Goal: Transaction & Acquisition: Subscribe to service/newsletter

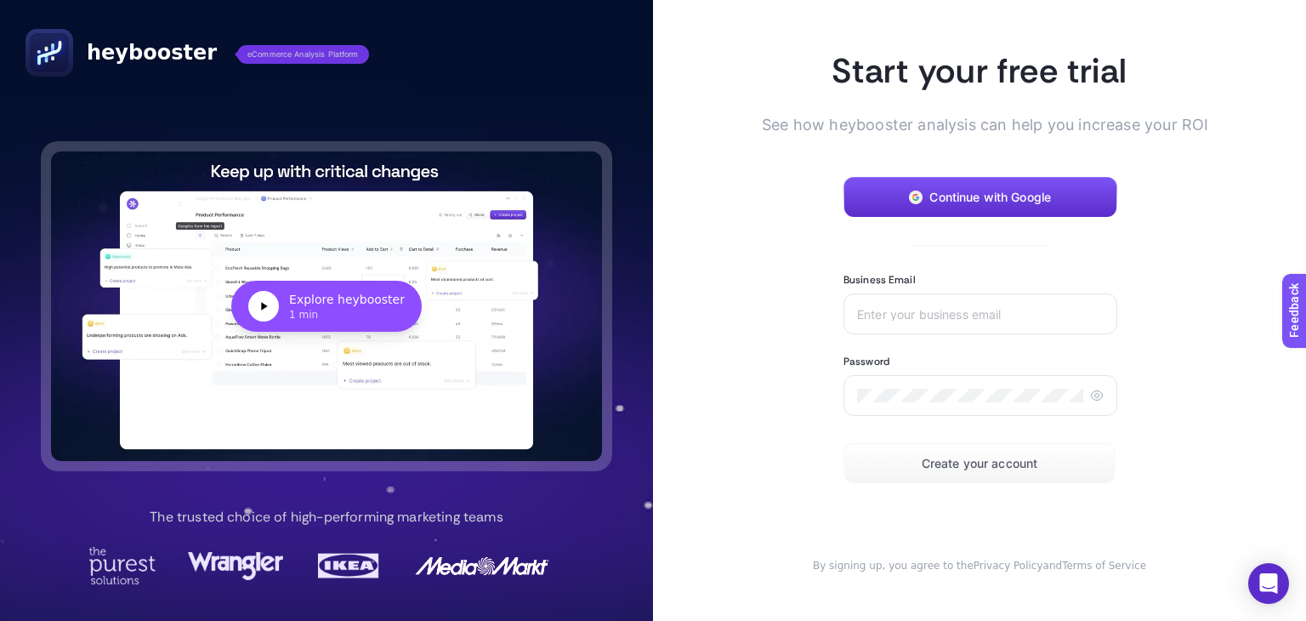
click at [757, 236] on article "Start your free trial See how heybooster analysis can help you increase your RO…" at bounding box center [979, 310] width 653 height 621
click at [963, 314] on input "Business Email" at bounding box center [980, 314] width 247 height 14
type input "[EMAIL_ADDRESS][DOMAIN_NAME]"
click at [1091, 399] on icon at bounding box center [1096, 394] width 11 height 9
click at [1094, 399] on icon at bounding box center [1098, 396] width 8 height 7
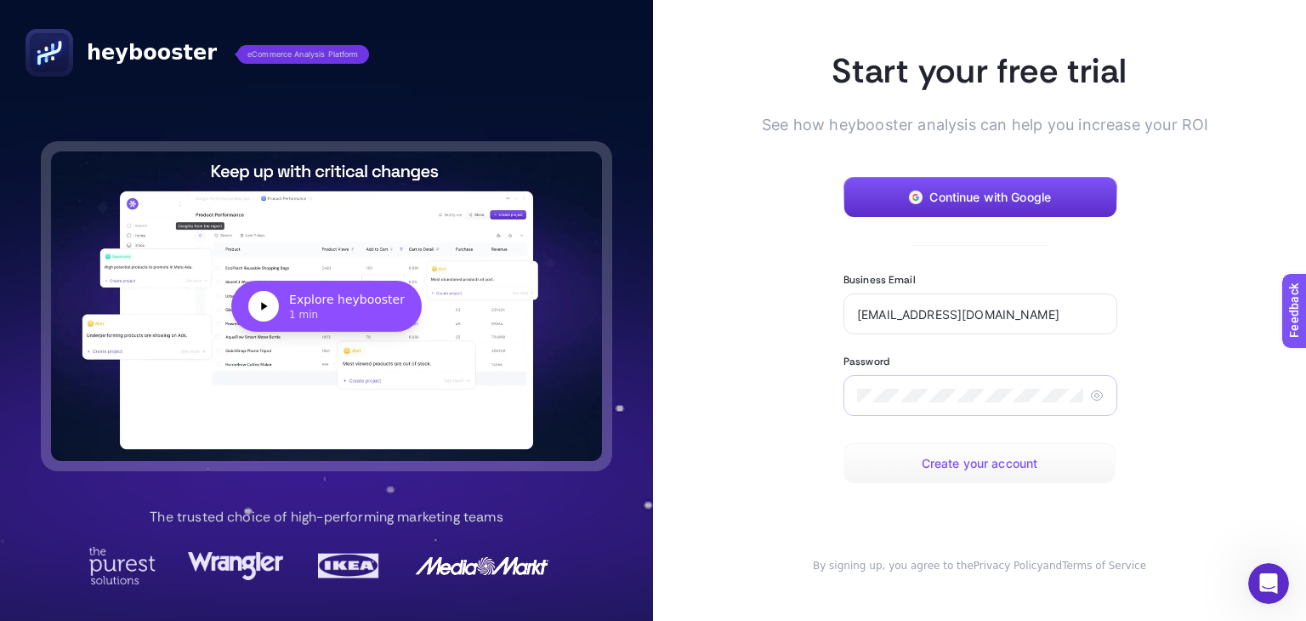
click at [965, 473] on button "Create your account" at bounding box center [979, 463] width 272 height 41
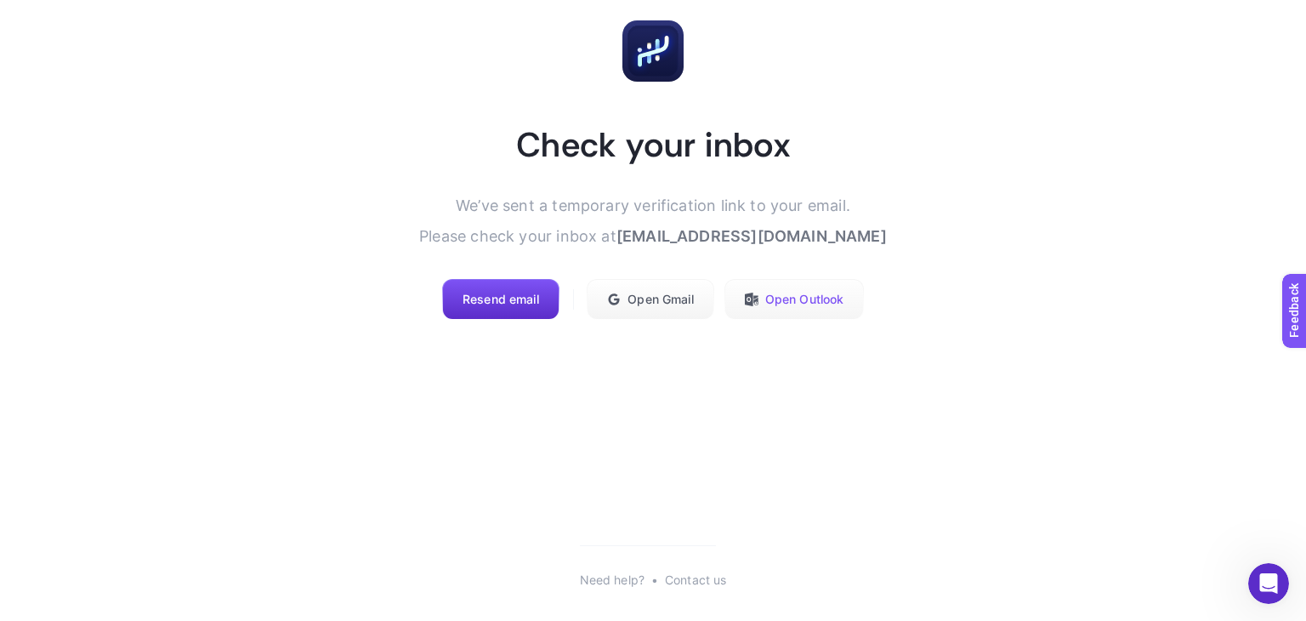
click at [821, 302] on span "Open Outlook" at bounding box center [804, 299] width 79 height 14
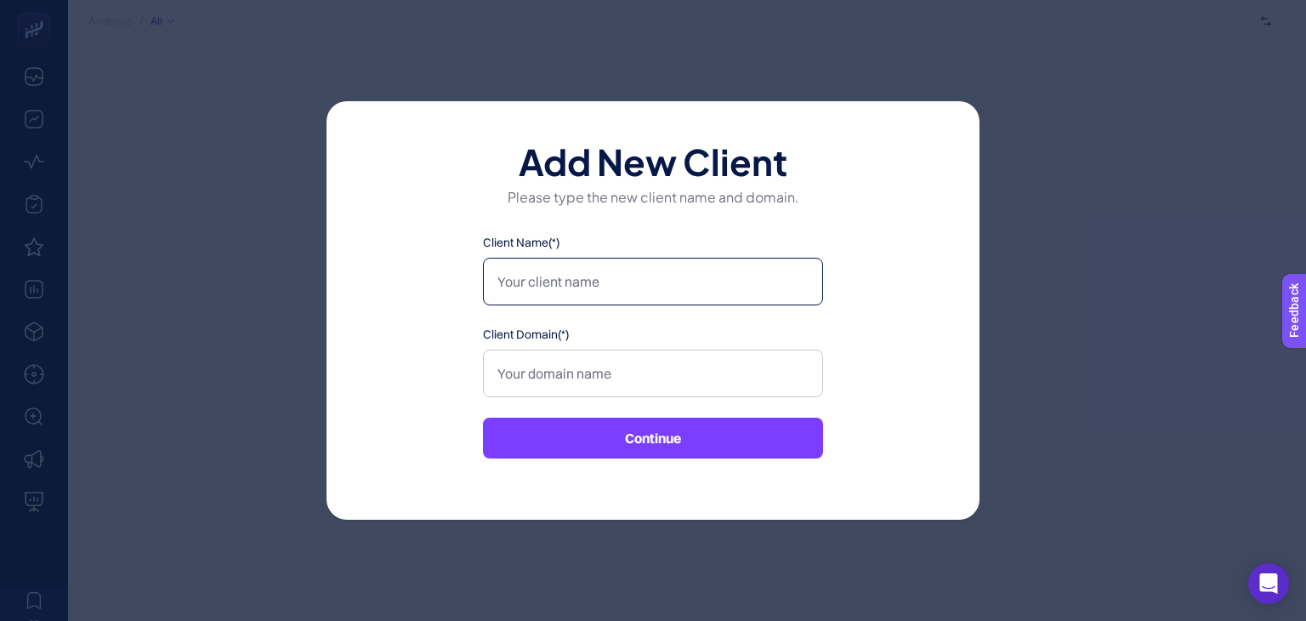
click at [591, 301] on input "Client Name(*)" at bounding box center [653, 282] width 340 height 48
click at [643, 272] on input "Client Name(*)" at bounding box center [653, 282] width 340 height 48
click at [659, 452] on button "Continue" at bounding box center [653, 437] width 340 height 41
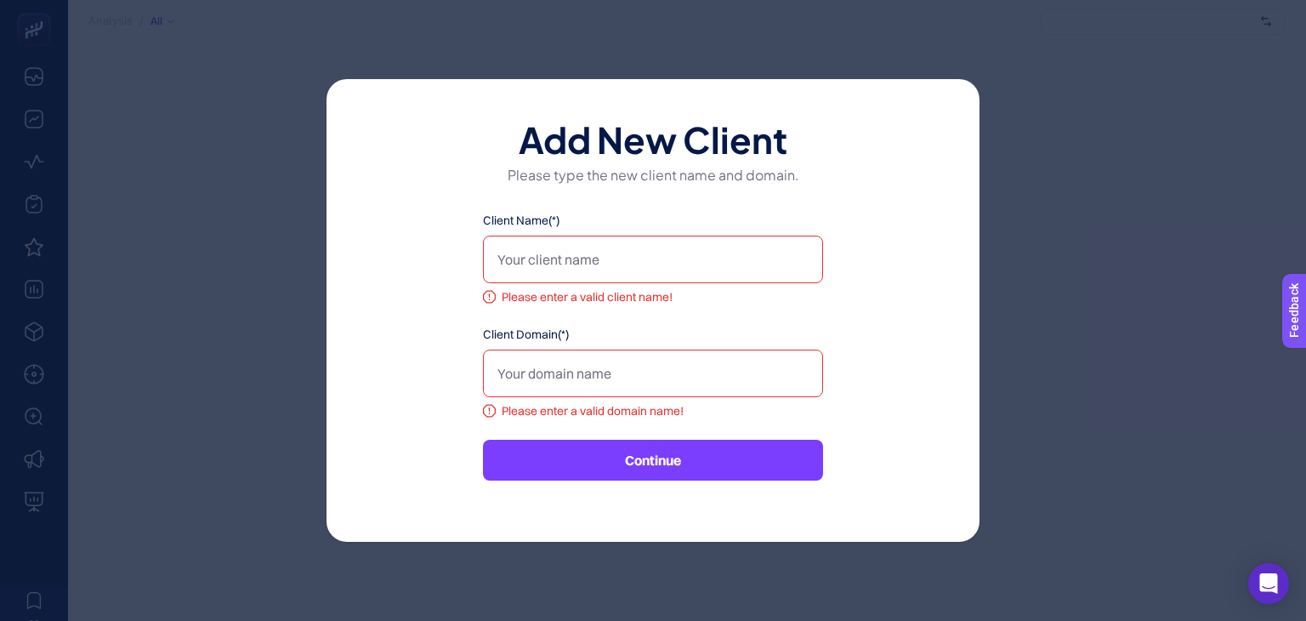
click at [704, 477] on button "Continue" at bounding box center [653, 460] width 340 height 41
click at [699, 462] on button "Continue" at bounding box center [653, 460] width 340 height 41
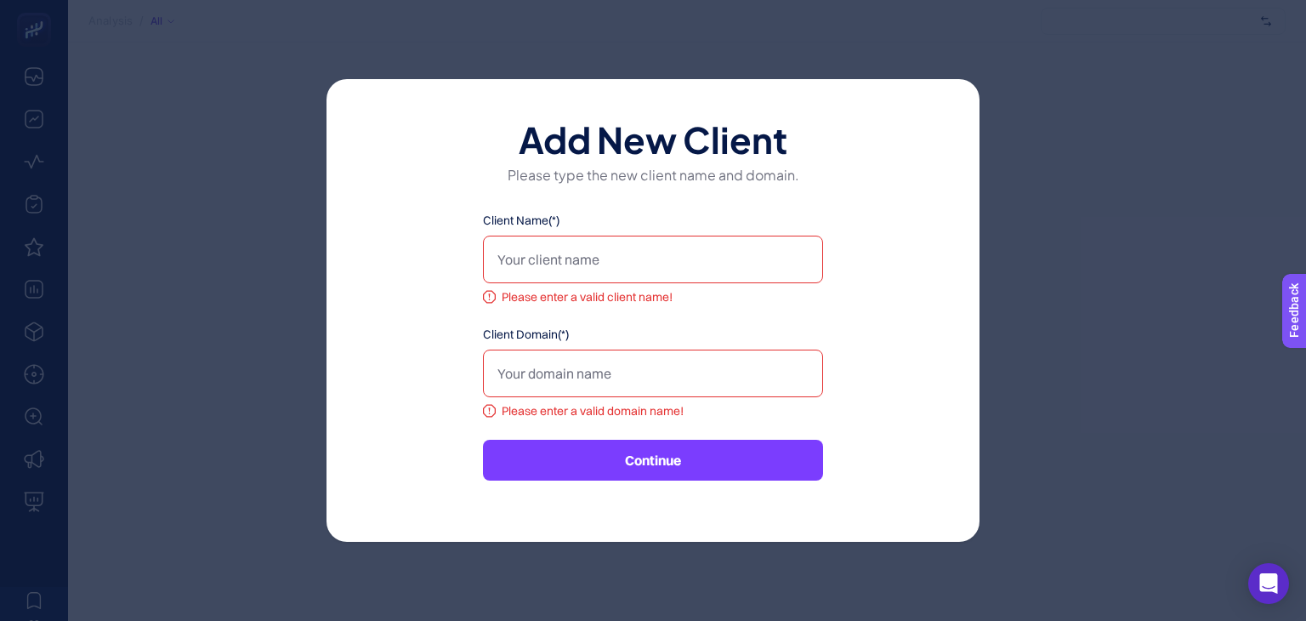
click at [699, 462] on button "Continue" at bounding box center [653, 460] width 340 height 41
click at [1080, 195] on div "Add New Client Please type the new client name and domain. Client Name(*) Pleas…" at bounding box center [653, 310] width 1306 height 621
click at [1080, 258] on div "Add New Client Please type the new client name and domain. Client Name(*) Pleas…" at bounding box center [653, 310] width 1306 height 621
